Goal: Navigation & Orientation: Find specific page/section

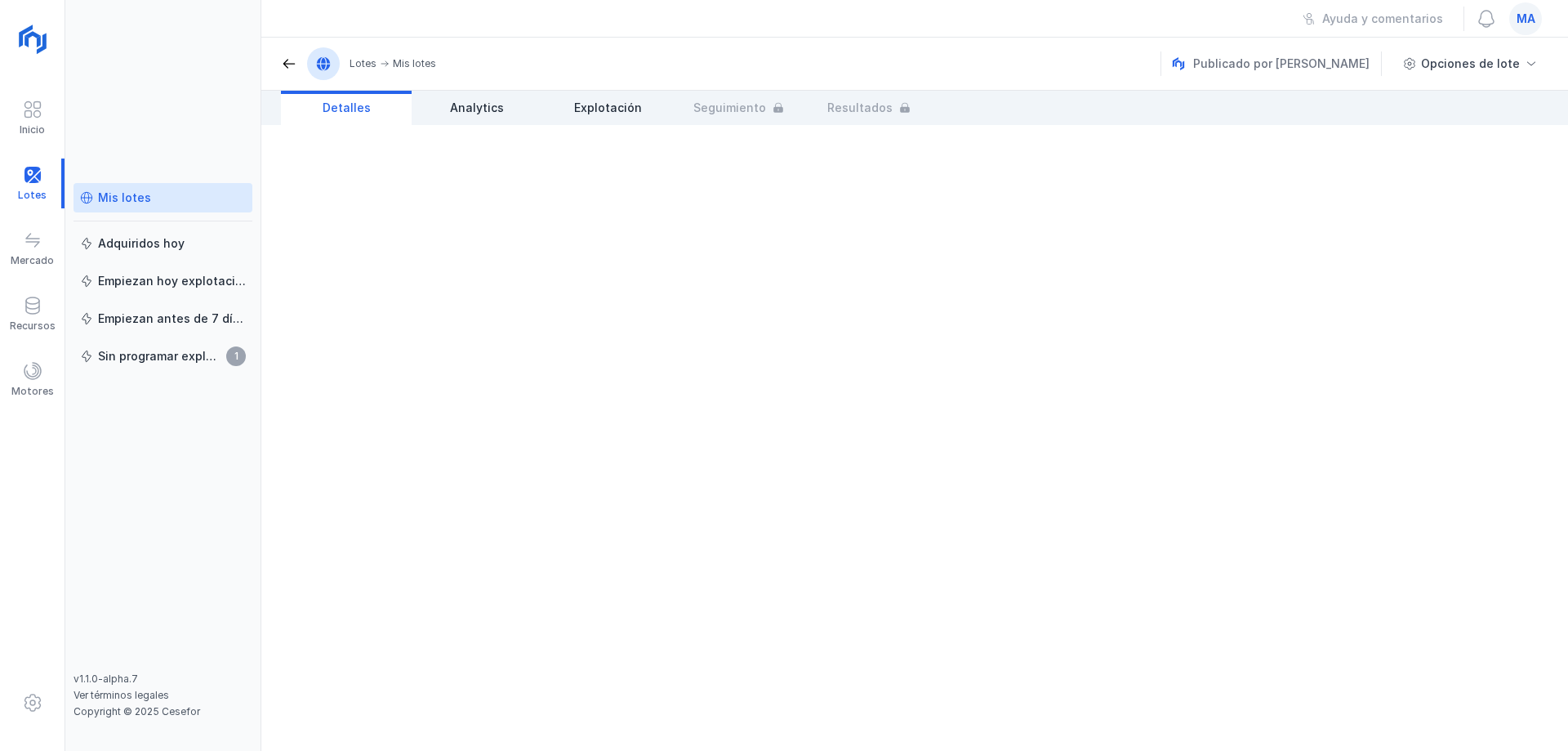
click at [137, 201] on div "Mis lotes" at bounding box center [124, 197] width 53 height 16
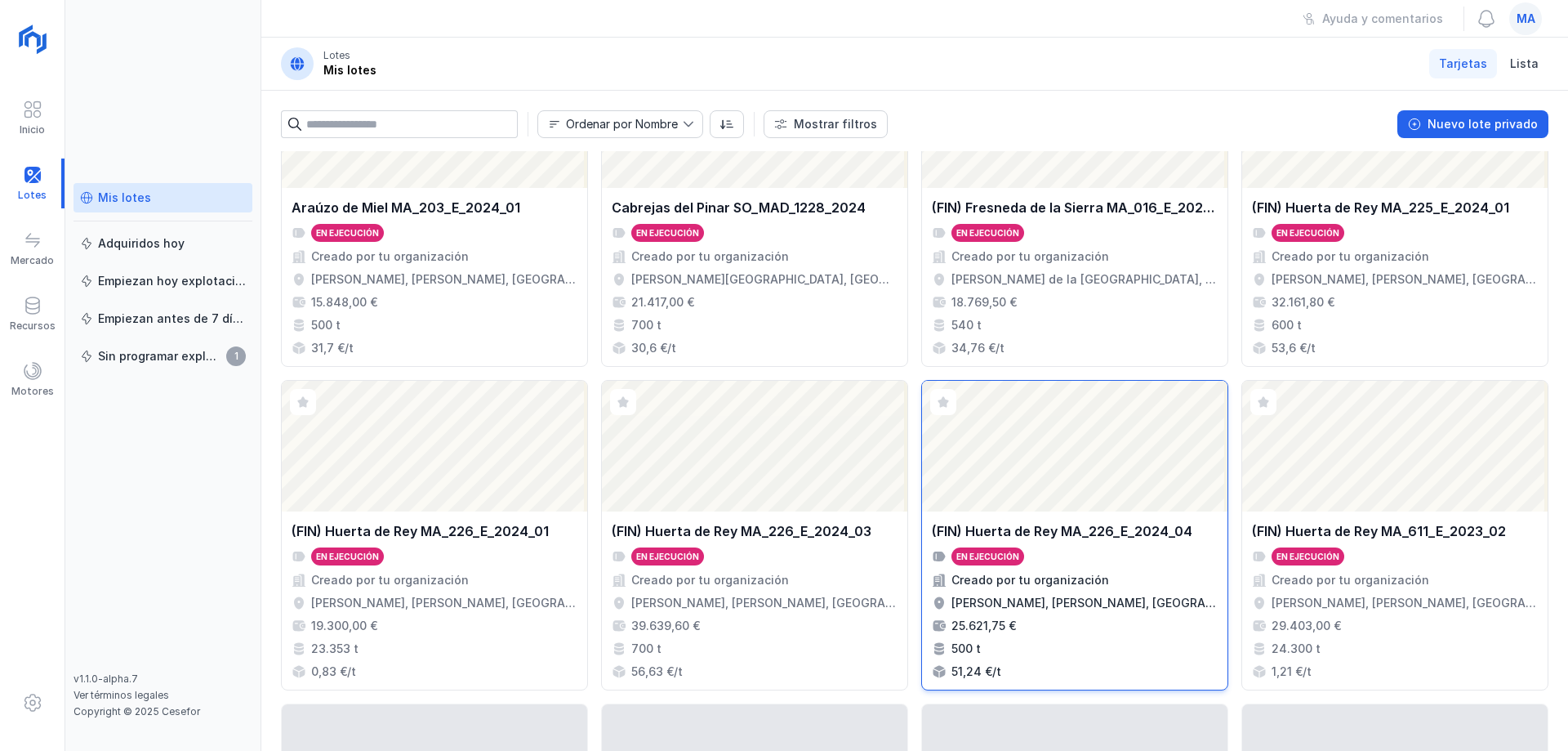
scroll to position [431, 0]
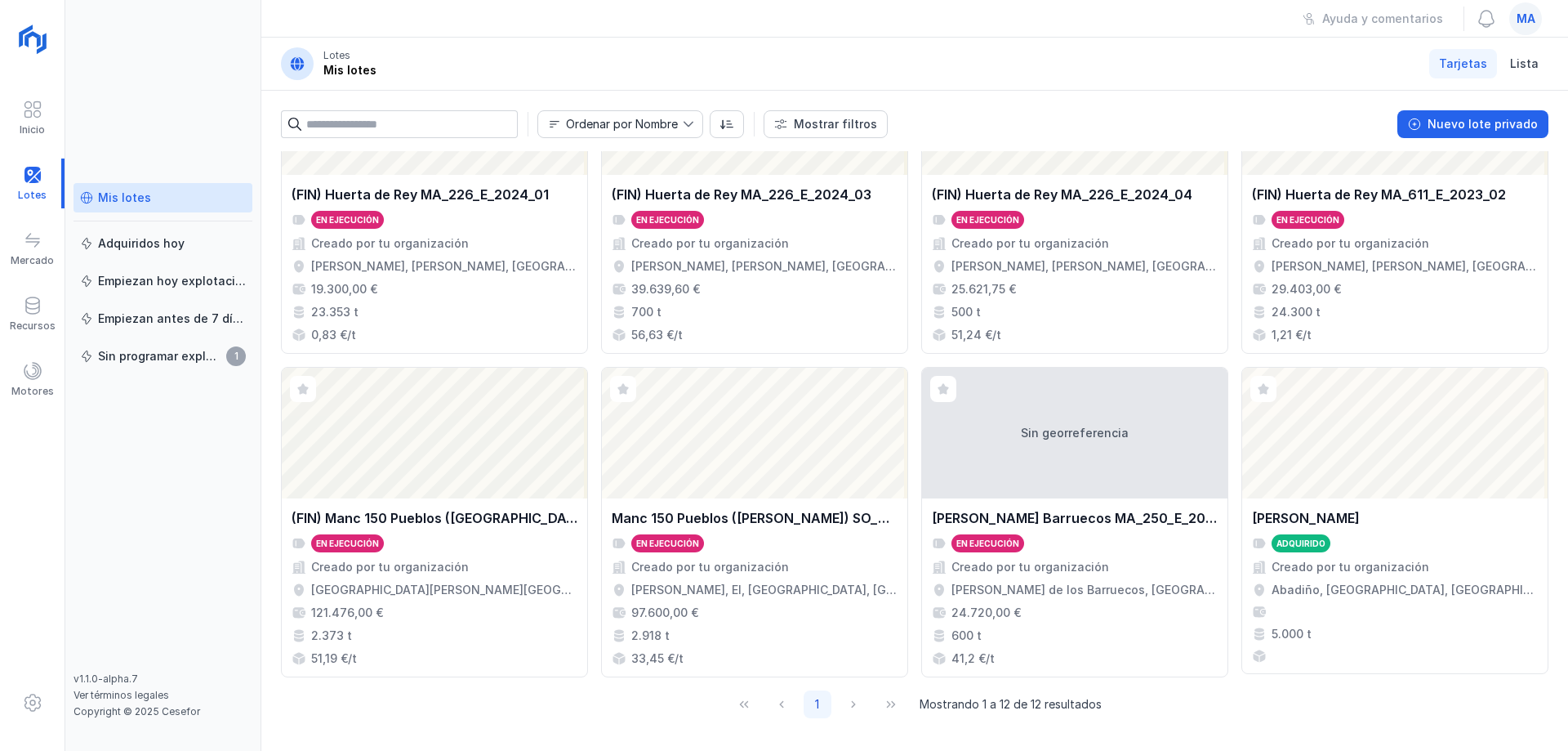
click at [748, 33] on div "Ayuda y comentarios ma" at bounding box center [915, 18] width 1307 height 38
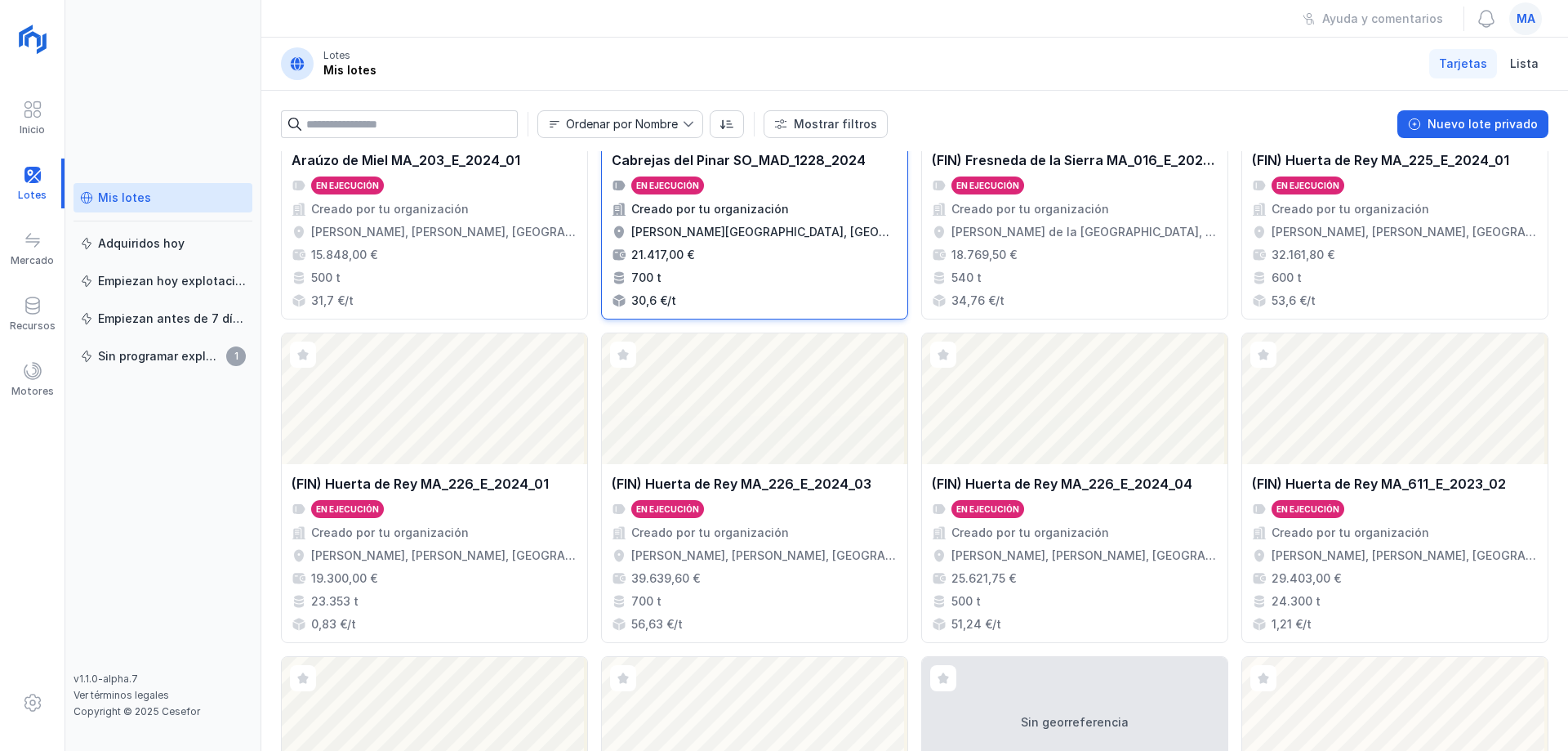
scroll to position [0, 0]
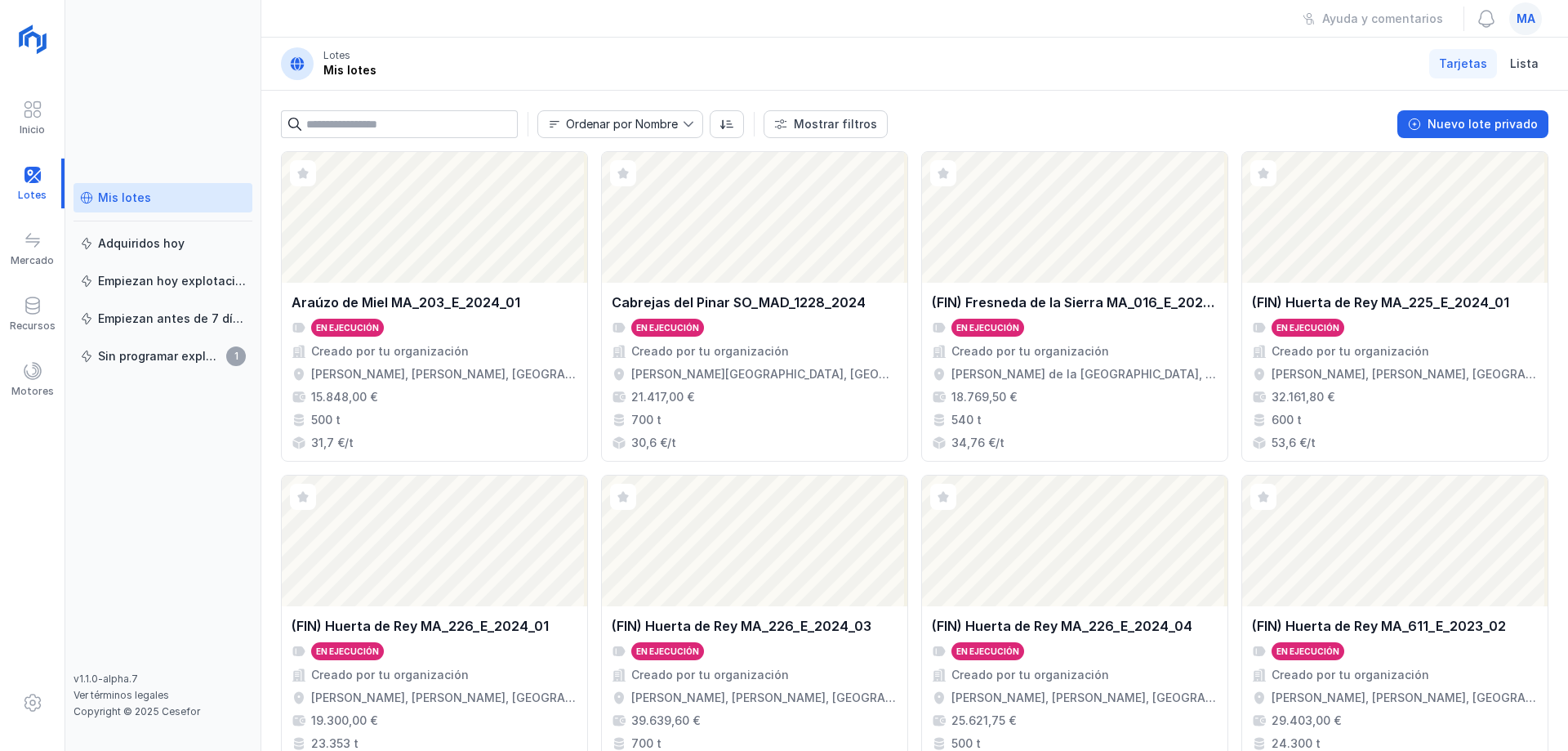
click at [857, 15] on div "Ayuda y comentarios ma" at bounding box center [915, 18] width 1307 height 38
click at [551, 46] on header "Lotes Mis lotes Tarjetas Lista" at bounding box center [915, 64] width 1307 height 53
click at [328, 33] on div "Ayuda y comentarios ma" at bounding box center [915, 18] width 1307 height 38
click at [289, 55] on div at bounding box center [297, 63] width 33 height 33
click at [279, 28] on div "Ayuda y comentarios ma" at bounding box center [915, 18] width 1307 height 38
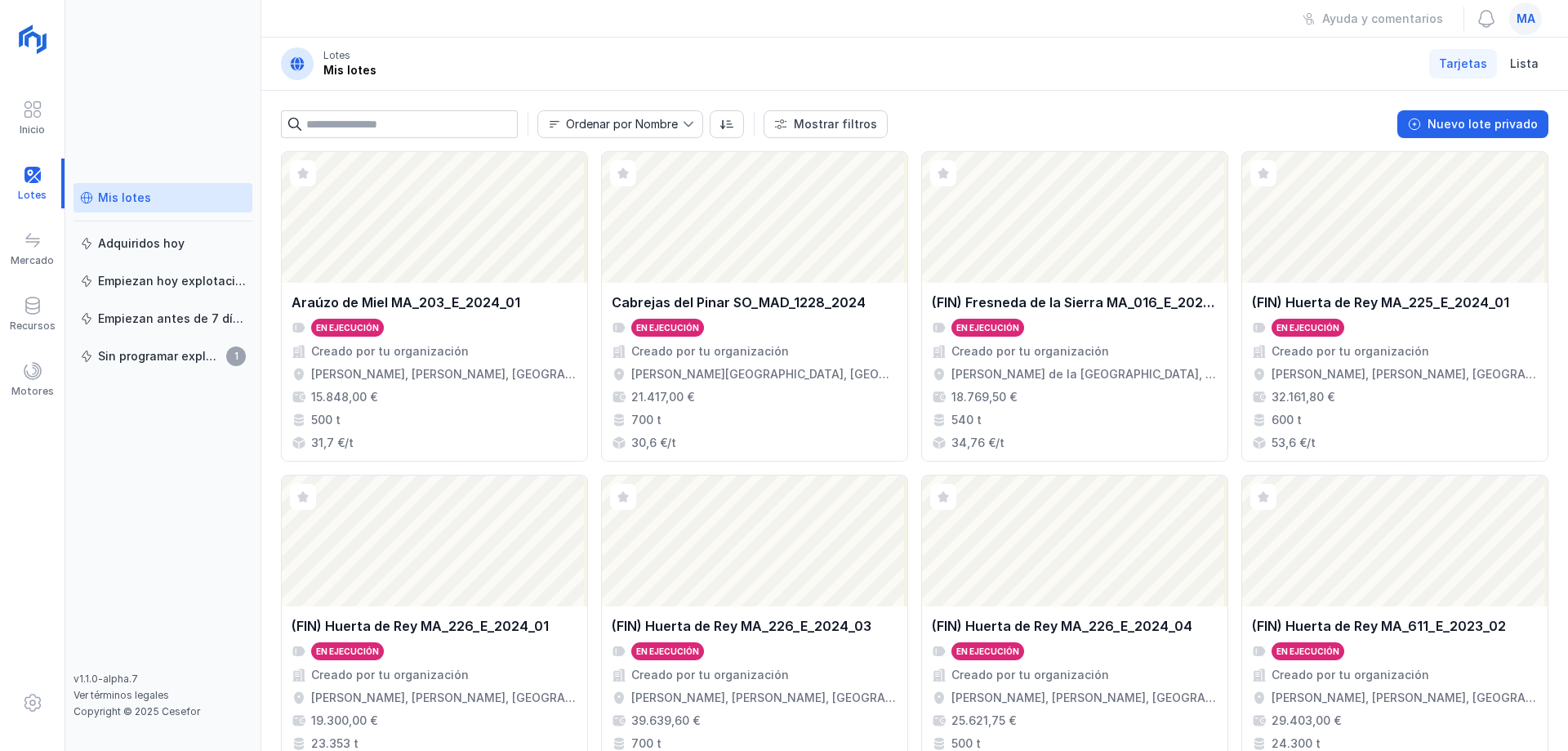
click at [1178, 62] on header "Lotes Mis lotes Tarjetas Lista" at bounding box center [915, 64] width 1307 height 53
click at [258, 62] on div "Mis lotes Adquiridos [DATE] Empiezan [DATE] explotación Empiezan antes de 7 día…" at bounding box center [164, 375] width 196 height 751
click at [176, 528] on div "Mis lotes Adquiridos [DATE] Empiezan [DATE] explotación Empiezan antes de 7 día…" at bounding box center [163, 427] width 179 height 489
